Goal: Book appointment/travel/reservation

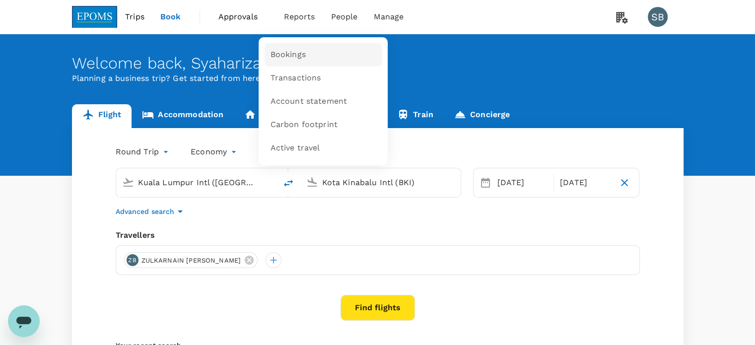
click at [306, 47] on link "Bookings" at bounding box center [322, 54] width 117 height 23
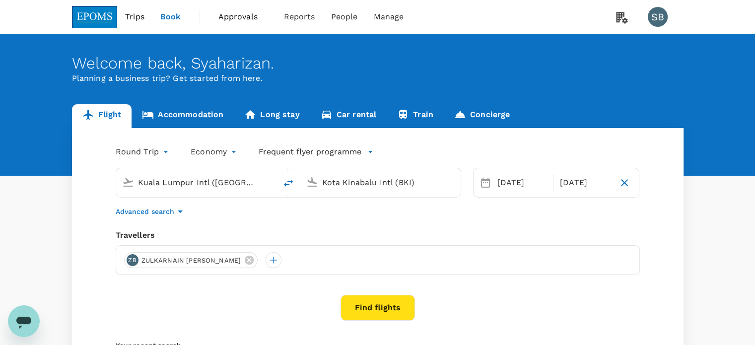
type input "Kuala Lumpur Intl ([GEOGRAPHIC_DATA])"
type input "Kota Kinabalu Intl (BKI)"
click at [193, 116] on link "Accommodation" at bounding box center [182, 116] width 102 height 24
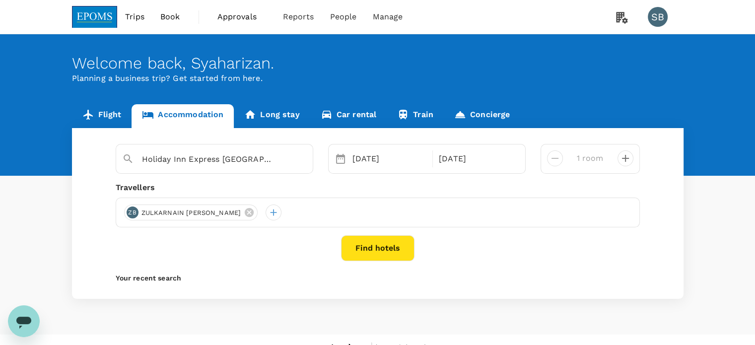
click at [393, 251] on button "Find hotels" at bounding box center [377, 248] width 73 height 26
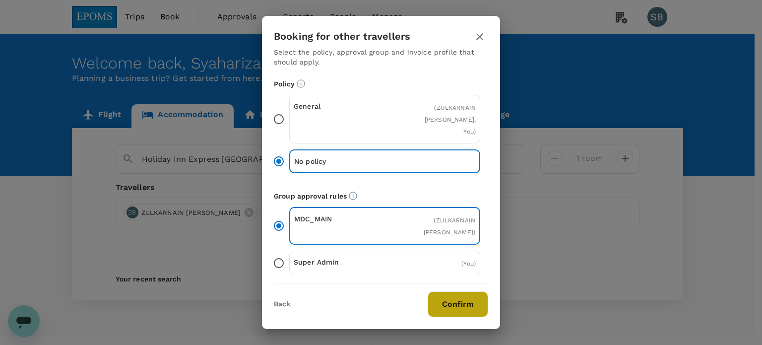
click at [469, 305] on button "Confirm" at bounding box center [458, 304] width 61 height 26
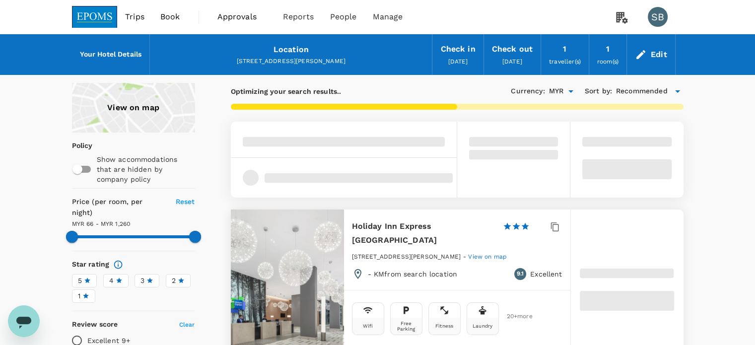
type input "1259.59"
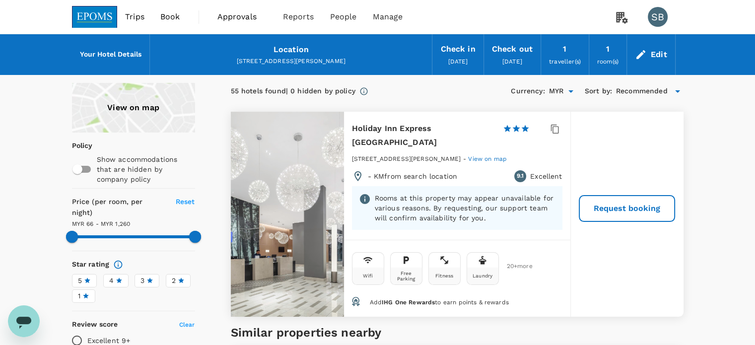
click at [103, 17] on img at bounding box center [95, 17] width 46 height 22
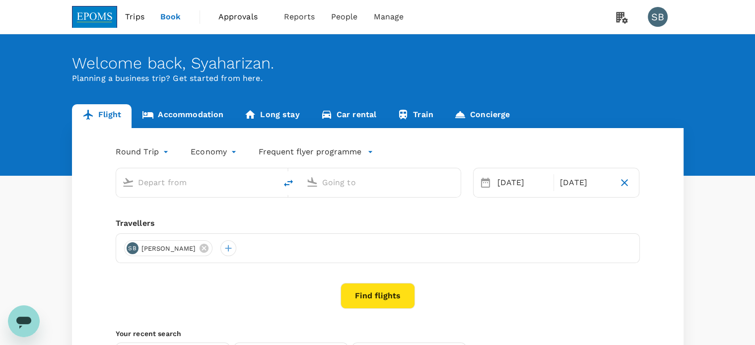
type input "Kuala Lumpur Intl ([GEOGRAPHIC_DATA])"
type input "Kota Kinabalu Intl (BKI)"
type input "Kuala Lumpur Intl ([GEOGRAPHIC_DATA])"
type input "Kota Kinabalu Intl (BKI)"
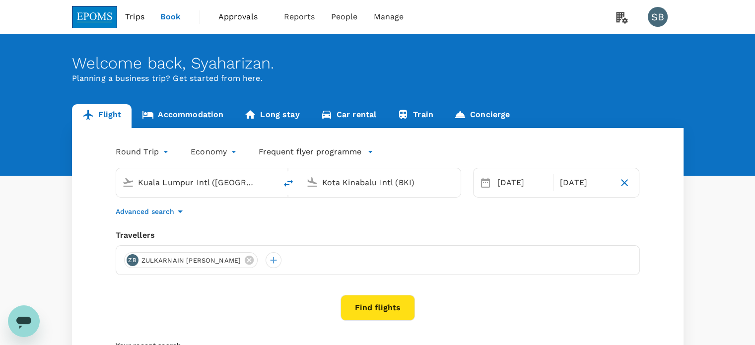
click at [202, 115] on link "Accommodation" at bounding box center [182, 116] width 102 height 24
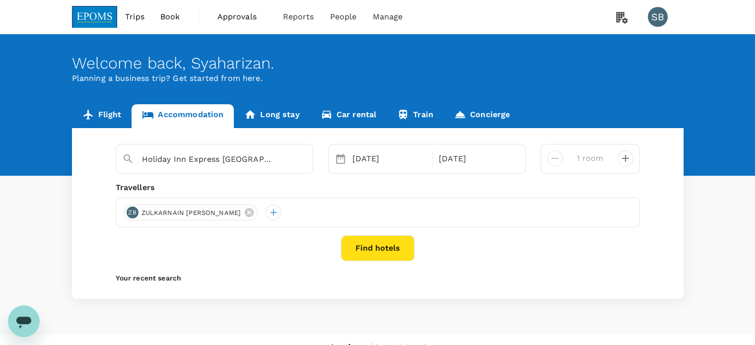
click at [370, 243] on button "Find hotels" at bounding box center [377, 248] width 73 height 26
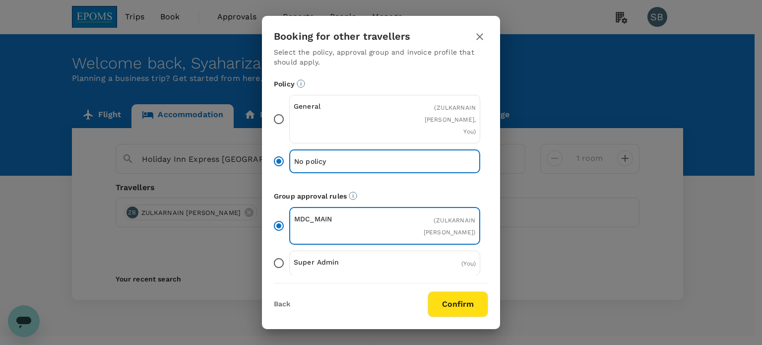
click at [463, 305] on button "Confirm" at bounding box center [458, 304] width 61 height 26
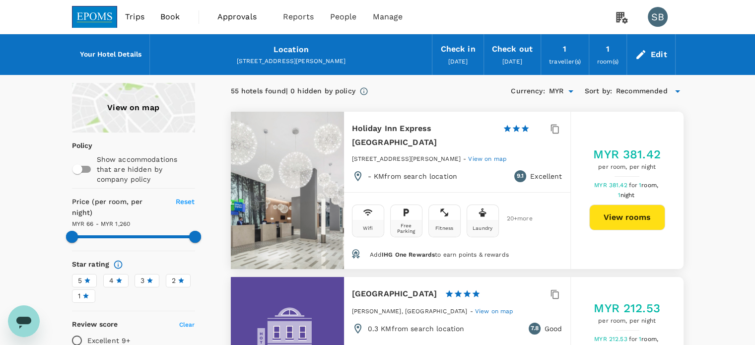
type input "1259.57"
click at [623, 216] on button "View rooms" at bounding box center [627, 217] width 76 height 26
click at [105, 12] on img at bounding box center [95, 17] width 46 height 22
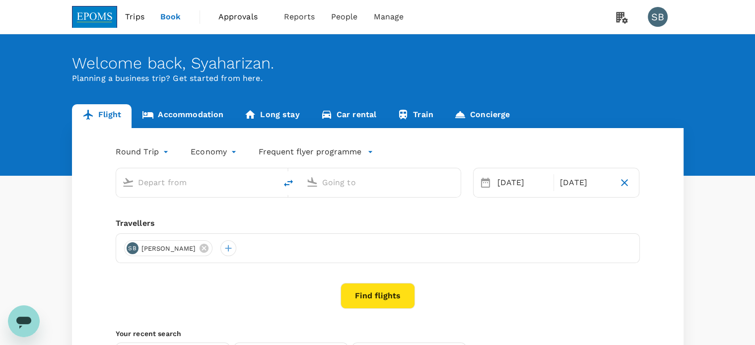
type input "Kuala Lumpur Intl ([GEOGRAPHIC_DATA])"
type input "Kota Kinabalu Intl (BKI)"
type input "Kuala Lumpur Intl ([GEOGRAPHIC_DATA])"
type input "Kota Kinabalu Intl (BKI)"
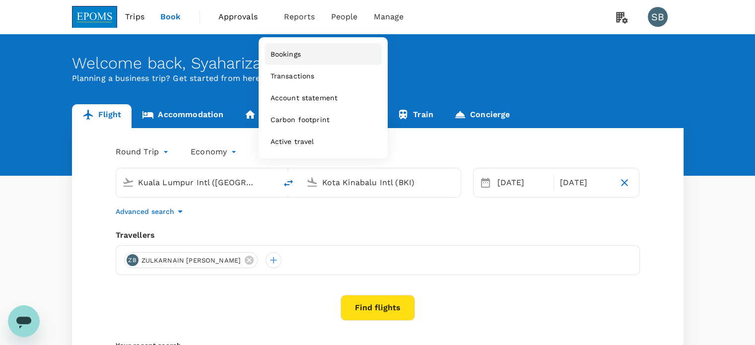
click at [293, 58] on span "Bookings" at bounding box center [285, 54] width 30 height 10
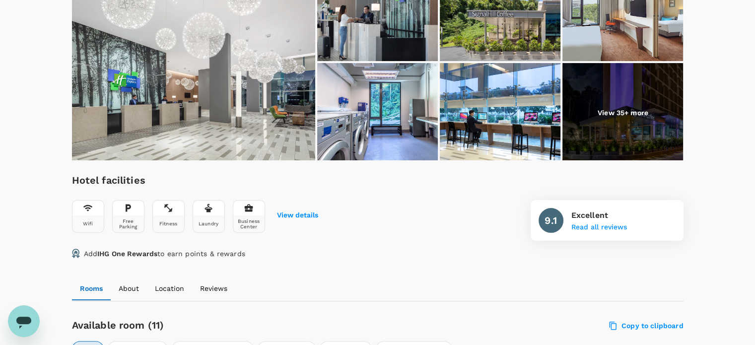
scroll to position [446, 0]
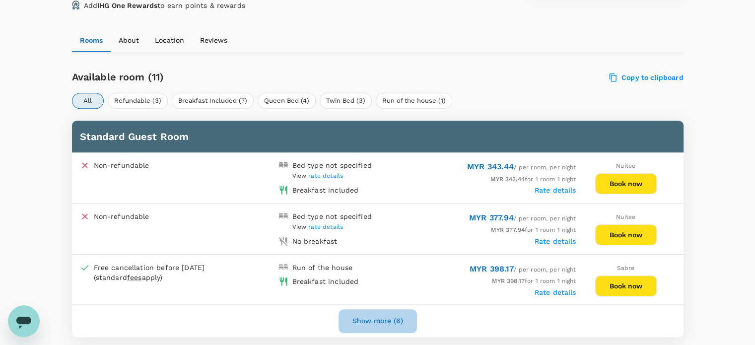
click at [391, 319] on button "Show more (6)" at bounding box center [377, 321] width 78 height 24
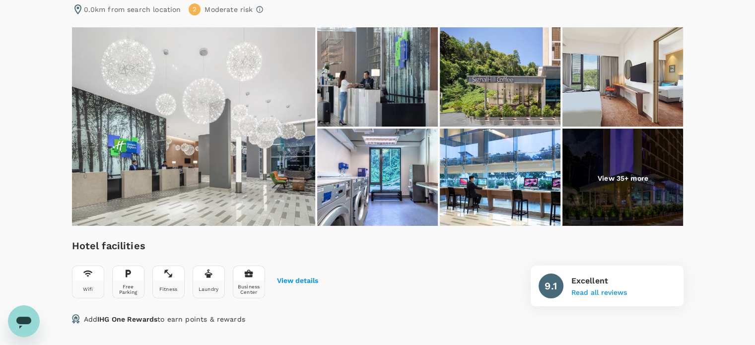
scroll to position [95, 0]
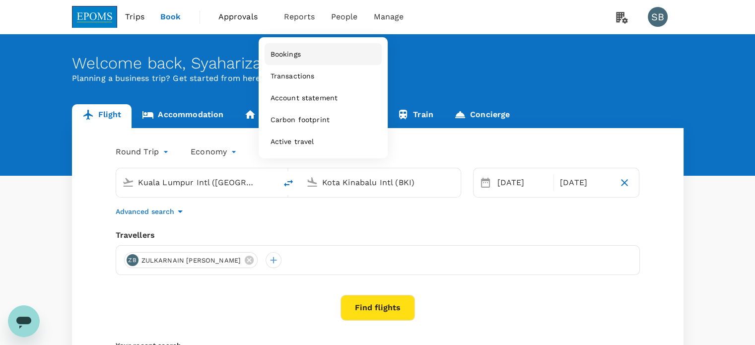
click at [290, 53] on span "Bookings" at bounding box center [285, 54] width 30 height 10
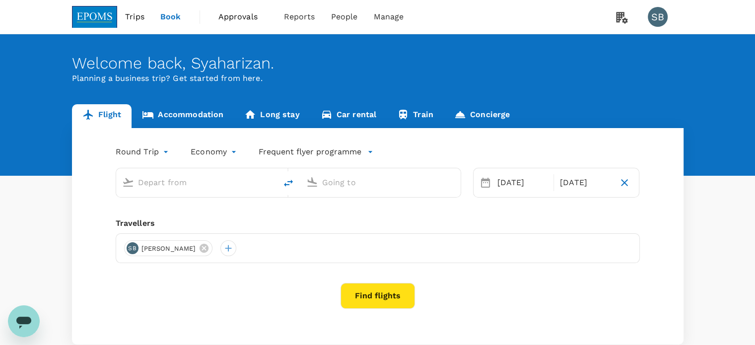
type input "Kuala Lumpur Intl ([GEOGRAPHIC_DATA])"
type input "Kota Kinabalu Intl (BKI)"
type input "Kuala Lumpur Intl ([GEOGRAPHIC_DATA])"
type input "Kota Kinabalu Intl (BKI)"
